Goal: Information Seeking & Learning: Check status

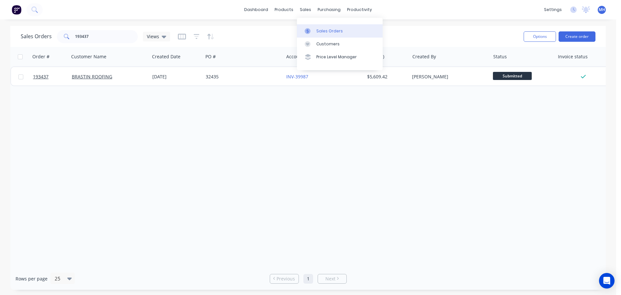
click at [306, 32] on icon at bounding box center [308, 31] width 6 height 6
click at [456, 28] on div "Sales Orders 193437 Views" at bounding box center [270, 36] width 498 height 16
click at [482, 175] on div "Order # Customer Name Created Date PO # Accounting Order # Total ($) Created By…" at bounding box center [308, 157] width 596 height 220
click at [329, 36] on link "Sales Orders" at bounding box center [340, 30] width 86 height 13
click at [447, 28] on div "Sales Orders 193437 Views Options Create order" at bounding box center [308, 36] width 596 height 21
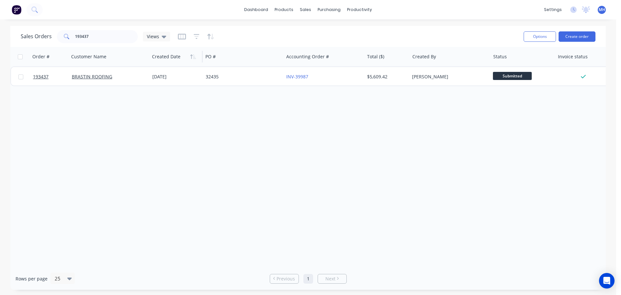
drag, startPoint x: 268, startPoint y: 129, endPoint x: 176, endPoint y: 56, distance: 117.0
click at [268, 129] on div "Order # Customer Name Created Date PO # Accounting Order # Total ($) Created By…" at bounding box center [308, 157] width 596 height 220
click at [425, 128] on div "Order # Customer Name Created Date PO # Accounting Order # Total ($) Created By…" at bounding box center [308, 157] width 596 height 220
click at [309, 26] on link "Sales Orders" at bounding box center [340, 30] width 86 height 13
click at [439, 26] on div "Sales Orders 193437 Views Options Create order" at bounding box center [308, 36] width 596 height 21
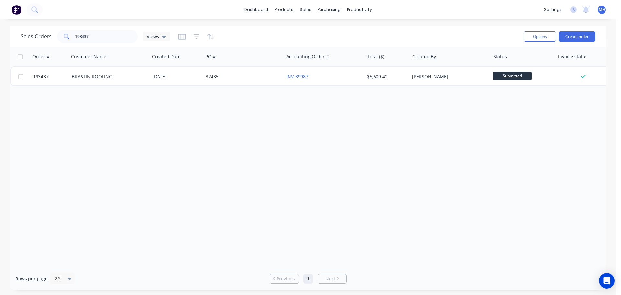
click at [421, 148] on div "Order # Customer Name Created Date PO # Accounting Order # Total ($) Created By…" at bounding box center [308, 157] width 596 height 220
click at [399, 147] on div "Order # Customer Name Created Date PO # Accounting Order # Total ($) Created By…" at bounding box center [308, 157] width 596 height 220
click at [380, 145] on div "Order # Customer Name Created Date PO # Accounting Order # Total ($) Created By…" at bounding box center [308, 157] width 596 height 220
click at [389, 189] on div "Order # Customer Name Created Date PO # Accounting Order # Total ($) Created By…" at bounding box center [308, 157] width 596 height 220
click at [268, 136] on div "Order # Customer Name Created Date PO # Accounting Order # Total ($) Created By…" at bounding box center [308, 157] width 596 height 220
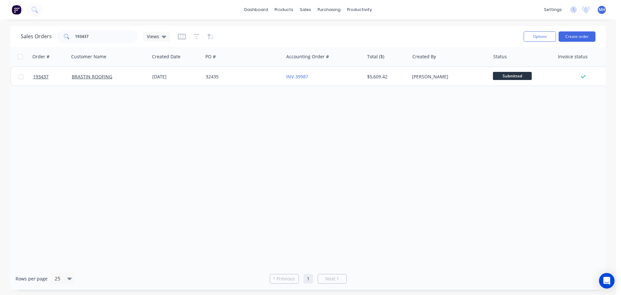
click at [304, 163] on div "Order # Customer Name Created Date PO # Accounting Order # Total ($) Created By…" at bounding box center [308, 157] width 596 height 220
drag, startPoint x: 593, startPoint y: 105, endPoint x: 616, endPoint y: 110, distance: 24.1
click at [593, 105] on div "Order # Customer Name Created Date PO # Accounting Order # Total ($) Created By…" at bounding box center [308, 157] width 596 height 220
click at [209, 160] on div "Order # Customer Name Created Date PO # Accounting Order # Total ($) Created By…" at bounding box center [308, 157] width 596 height 220
click at [223, 169] on div "Order # Customer Name Created Date PO # Accounting Order # Total ($) Created By…" at bounding box center [308, 157] width 596 height 220
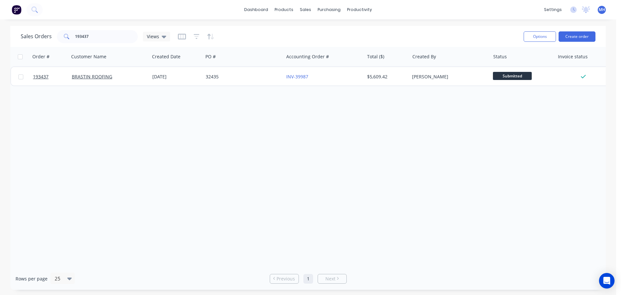
click at [278, 184] on div "Order # Customer Name Created Date PO # Accounting Order # Total ($) Created By…" at bounding box center [308, 157] width 596 height 220
drag, startPoint x: 257, startPoint y: 128, endPoint x: 243, endPoint y: 114, distance: 20.2
click at [257, 128] on div "Order # Customer Name Created Date PO # Accounting Order # Total ($) Created By…" at bounding box center [308, 157] width 596 height 220
click at [362, 137] on div "Order # Customer Name Created Date PO # Accounting Order # Total ($) Created By…" at bounding box center [308, 157] width 596 height 220
click at [393, 181] on div "Order # Customer Name Created Date PO # Accounting Order # Total ($) Created By…" at bounding box center [308, 157] width 596 height 220
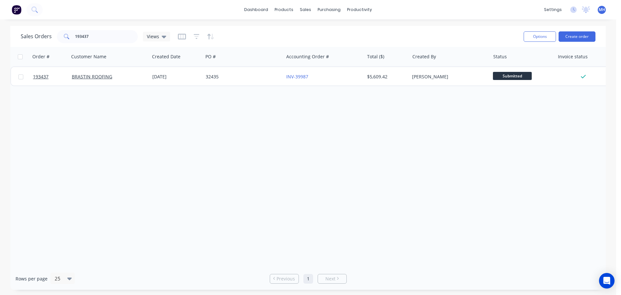
click at [124, 43] on div "Sales Orders 193437 Views" at bounding box center [270, 36] width 498 height 16
click at [121, 40] on input "193437" at bounding box center [106, 36] width 63 height 13
drag, startPoint x: 245, startPoint y: 139, endPoint x: 264, endPoint y: 96, distance: 47.4
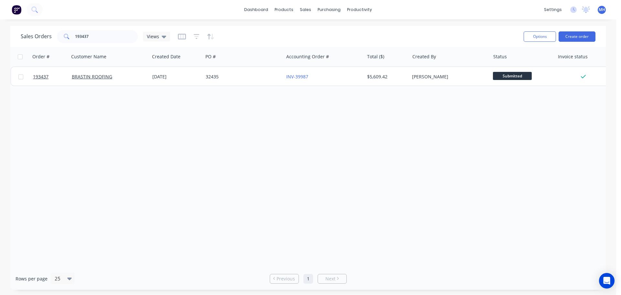
click at [246, 139] on div "Order # Customer Name Created Date PO # Accounting Order # Total ($) Created By…" at bounding box center [308, 157] width 596 height 220
click at [313, 35] on link "Sales Orders" at bounding box center [340, 30] width 86 height 13
click at [439, 154] on div "Order # Customer Name Created Date PO # Accounting Order # Total ($) Created By…" at bounding box center [308, 157] width 596 height 220
click at [124, 35] on input "193437" at bounding box center [106, 36] width 63 height 13
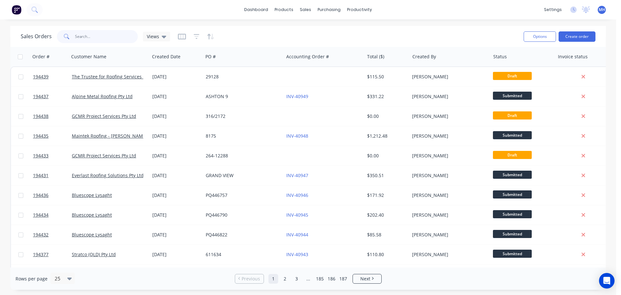
click at [101, 42] on input "text" at bounding box center [106, 36] width 63 height 13
click at [236, 36] on div "Sales Orders Views" at bounding box center [270, 36] width 498 height 16
click at [222, 31] on div "Sales Orders Views" at bounding box center [270, 36] width 498 height 16
click at [293, 32] on div "Sales Orders Views" at bounding box center [270, 36] width 498 height 16
click at [320, 48] on link "Customers" at bounding box center [340, 44] width 86 height 13
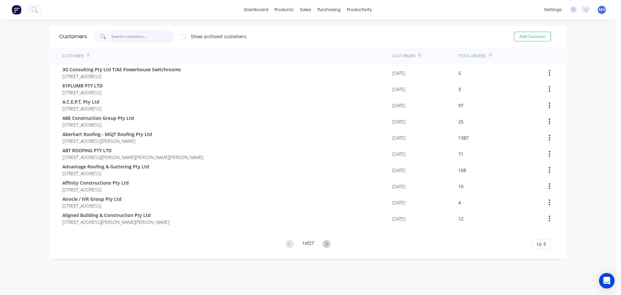
click at [162, 36] on input "text" at bounding box center [142, 36] width 63 height 13
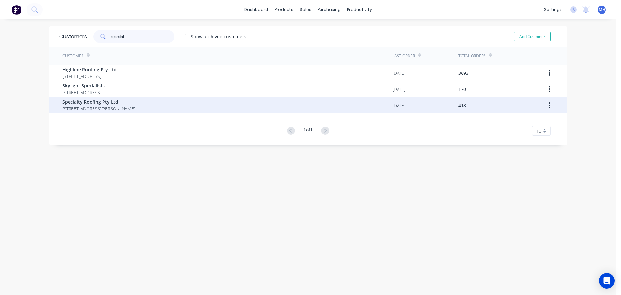
type input "special"
click at [115, 110] on span "[STREET_ADDRESS][PERSON_NAME]" at bounding box center [98, 108] width 73 height 7
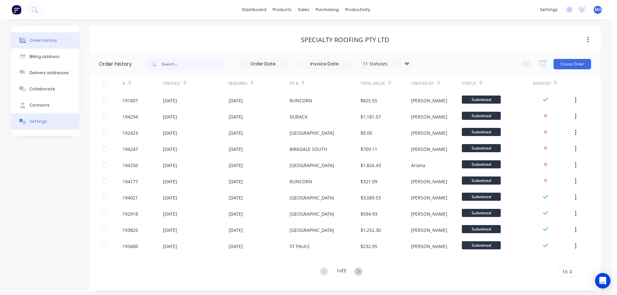
click at [50, 119] on button "Settings" at bounding box center [45, 121] width 68 height 16
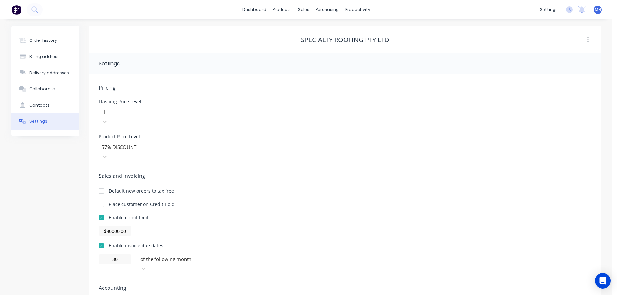
click at [348, 214] on div "Enable credit limit $40000.00" at bounding box center [345, 225] width 492 height 22
click at [321, 29] on div "Sales Orders" at bounding box center [327, 31] width 27 height 6
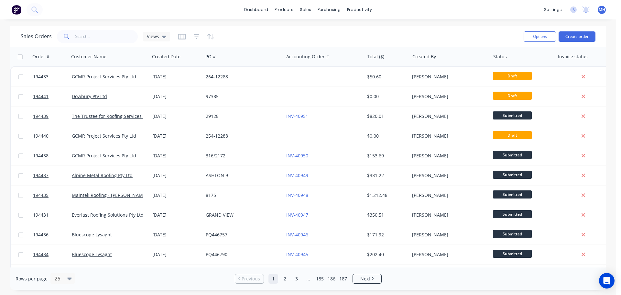
click at [363, 31] on div "Sales Orders Views" at bounding box center [270, 36] width 498 height 16
click at [325, 47] on link "Customers" at bounding box center [340, 44] width 86 height 13
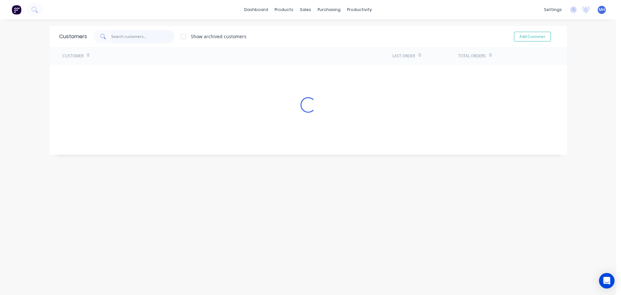
click at [142, 38] on input "text" at bounding box center [142, 36] width 63 height 13
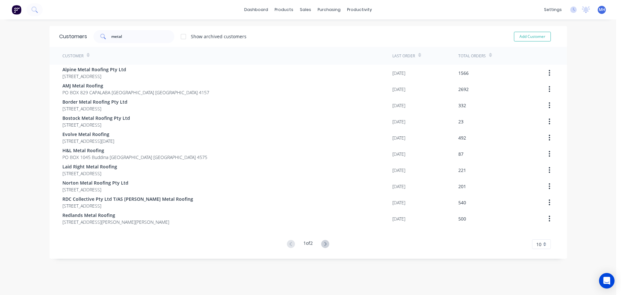
click at [183, 37] on div at bounding box center [183, 36] width 13 height 13
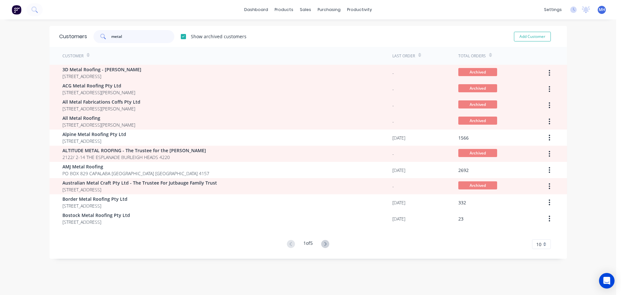
click at [141, 34] on input "metal" at bounding box center [142, 36] width 63 height 13
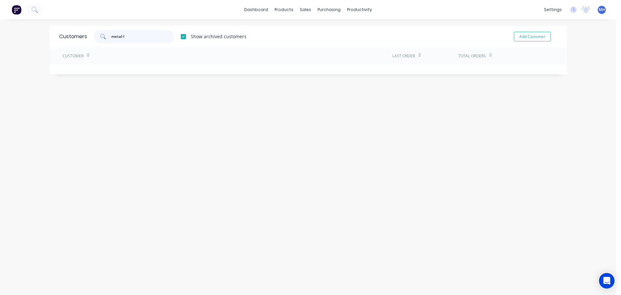
click at [141, 34] on input "metal-l" at bounding box center [142, 36] width 63 height 13
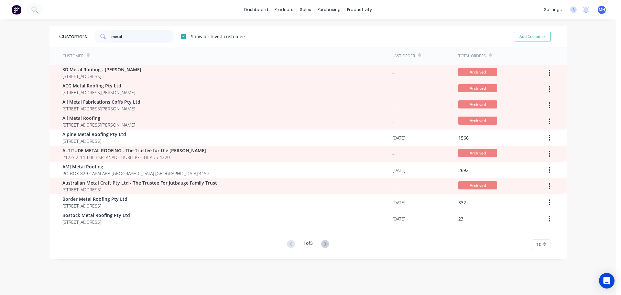
click at [141, 34] on input "metal" at bounding box center [142, 36] width 63 height 13
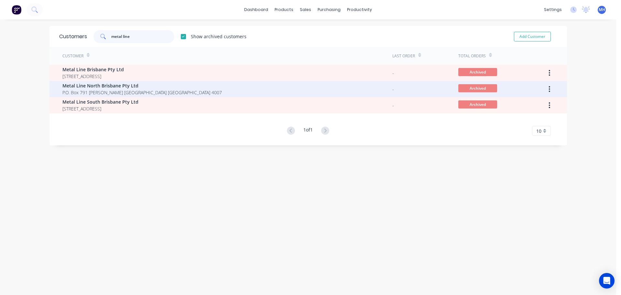
type input "metal line"
click at [126, 88] on span "Metal Line North Brisbane Pty Ltd" at bounding box center [142, 85] width 160 height 7
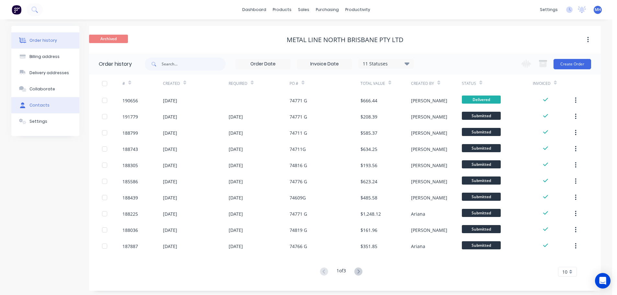
click at [49, 103] on button "Contacts" at bounding box center [45, 105] width 68 height 16
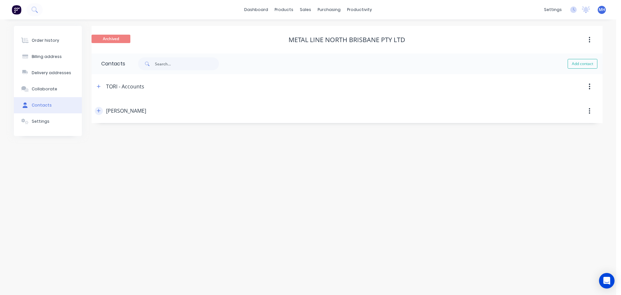
click at [100, 110] on icon "button" at bounding box center [99, 110] width 4 height 5
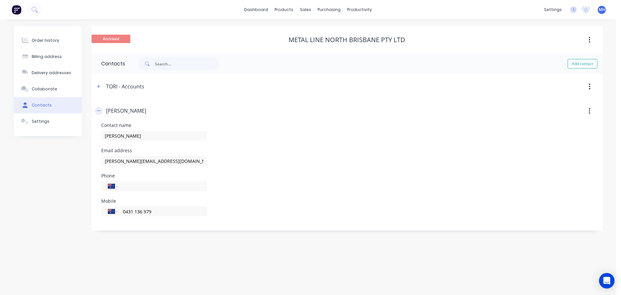
click at [100, 110] on icon "button" at bounding box center [99, 110] width 4 height 5
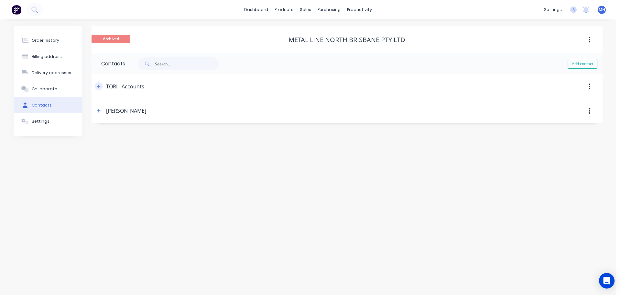
click at [98, 84] on icon "button" at bounding box center [99, 86] width 4 height 5
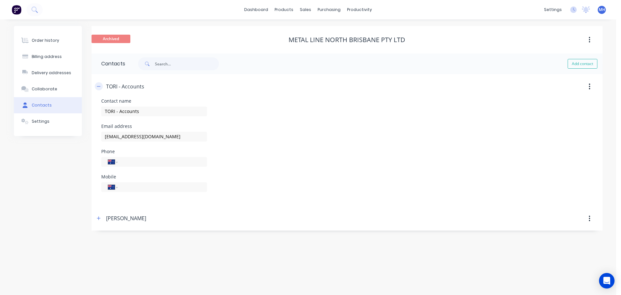
click at [98, 84] on icon "button" at bounding box center [99, 86] width 4 height 5
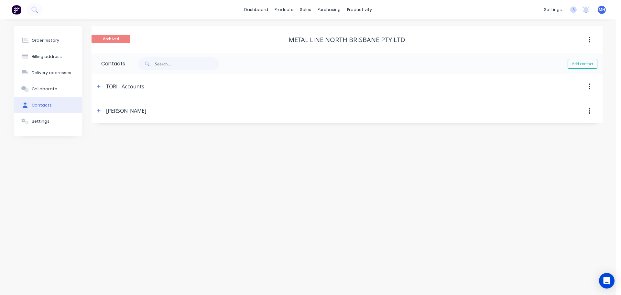
click at [355, 213] on div "Order history Billing address Delivery addresses Collaborate Contacts Settings …" at bounding box center [308, 156] width 617 height 275
click at [309, 24] on div "Sales Orders Customers Price Level Manager" at bounding box center [340, 44] width 86 height 52
click at [311, 29] on div at bounding box center [310, 31] width 10 height 6
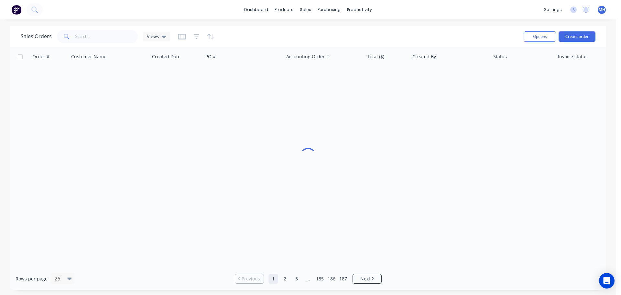
click at [341, 29] on div "Sales Orders Views" at bounding box center [270, 36] width 498 height 16
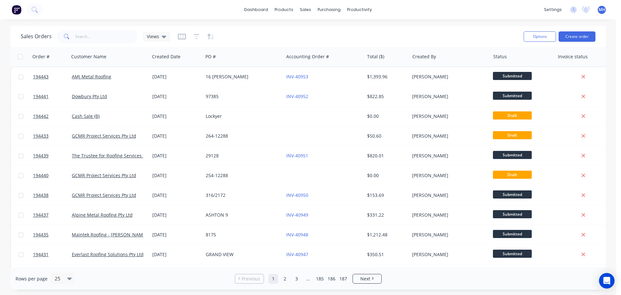
click at [264, 35] on div "Sales Orders Views" at bounding box center [270, 36] width 498 height 16
click at [277, 33] on div "Sales Orders Views" at bounding box center [270, 36] width 498 height 16
click at [283, 31] on div "Sales Orders Views" at bounding box center [270, 36] width 498 height 16
click at [286, 35] on div "Sales Orders Views" at bounding box center [270, 36] width 498 height 16
click at [292, 36] on div "Sales Orders Views" at bounding box center [270, 36] width 498 height 16
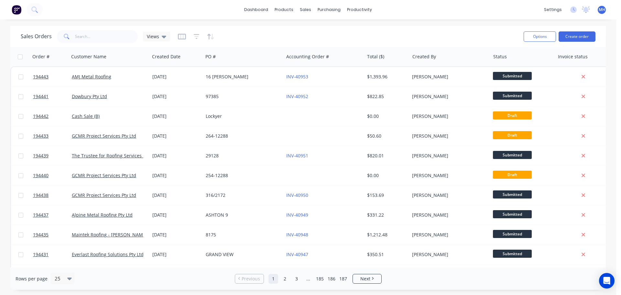
click at [383, 34] on div "Sales Orders Views" at bounding box center [270, 36] width 498 height 16
click at [305, 32] on div "Sales Orders Views" at bounding box center [270, 36] width 498 height 16
drag, startPoint x: 263, startPoint y: 41, endPoint x: 257, endPoint y: 42, distance: 6.2
click at [263, 41] on div "Sales Orders Views" at bounding box center [270, 36] width 498 height 16
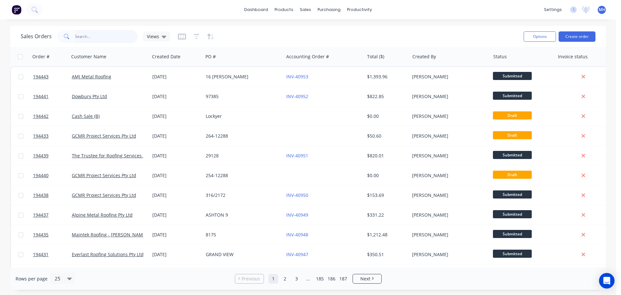
click at [116, 35] on input "text" at bounding box center [106, 36] width 63 height 13
click at [109, 33] on input "text" at bounding box center [106, 36] width 63 height 13
click at [252, 36] on div "Sales Orders Views" at bounding box center [270, 36] width 498 height 16
click at [319, 31] on div "Sales Orders" at bounding box center [330, 31] width 27 height 6
click at [444, 34] on div "Sales Orders Views" at bounding box center [270, 36] width 498 height 16
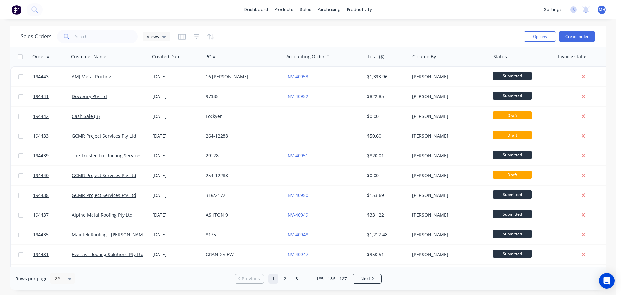
click at [413, 30] on div "Sales Orders Views" at bounding box center [270, 36] width 498 height 16
click at [324, 38] on div "Sales Orders Views" at bounding box center [270, 36] width 498 height 16
click at [314, 28] on div at bounding box center [310, 31] width 10 height 6
click at [242, 19] on div "dashboard products sales purchasing productivity dashboard products Product Cat…" at bounding box center [308, 147] width 617 height 295
click at [284, 30] on div "Sales Orders Views" at bounding box center [270, 36] width 498 height 16
